Goal: Task Accomplishment & Management: Complete application form

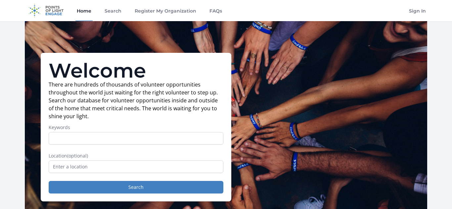
click at [144, 139] on input "Keywords" at bounding box center [136, 138] width 175 height 13
type input ","
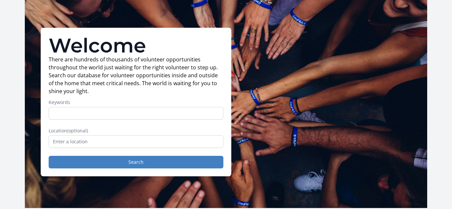
scroll to position [31, 0]
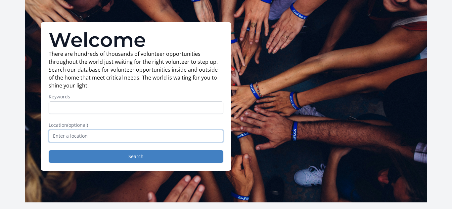
click at [101, 133] on input "text" at bounding box center [136, 136] width 175 height 13
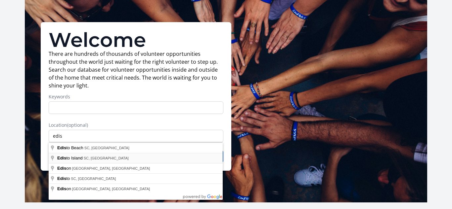
type input "[GEOGRAPHIC_DATA], [GEOGRAPHIC_DATA], [GEOGRAPHIC_DATA]"
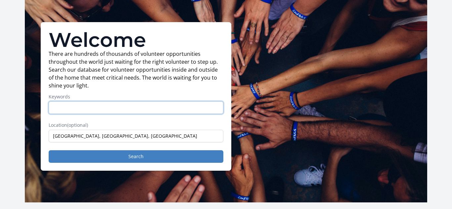
click at [88, 106] on input "Keywords" at bounding box center [136, 108] width 175 height 13
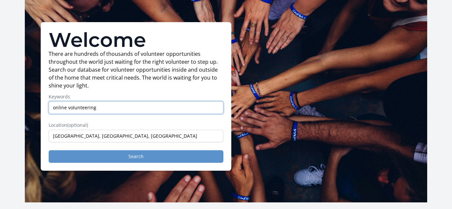
type input "online volunteering"
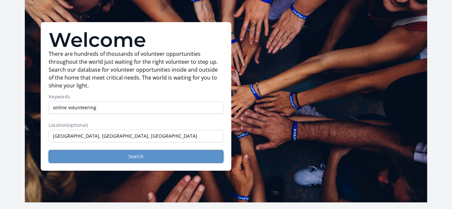
click at [187, 154] on button "Search" at bounding box center [136, 157] width 175 height 13
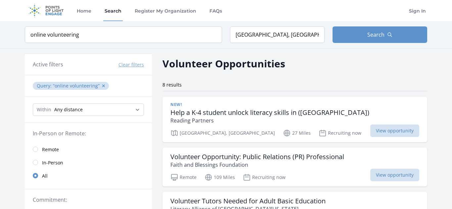
click at [61, 153] on link "Remote" at bounding box center [88, 149] width 127 height 13
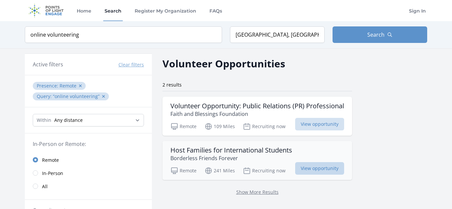
click at [318, 168] on span "View opportunity" at bounding box center [319, 168] width 49 height 13
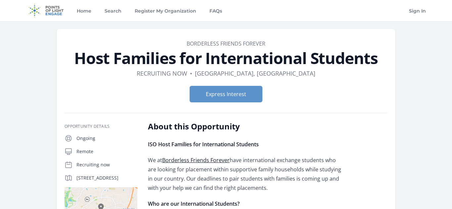
click at [318, 168] on p "We at Borderless Friends Forever have international exchange students who are l…" at bounding box center [245, 174] width 194 height 37
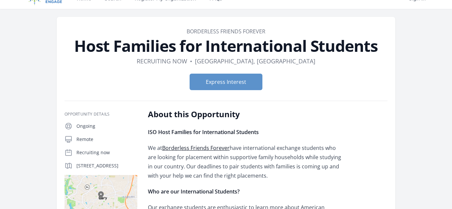
scroll to position [13, 0]
click at [246, 87] on button "Express Interest" at bounding box center [226, 81] width 73 height 17
